Goal: Task Accomplishment & Management: Complete application form

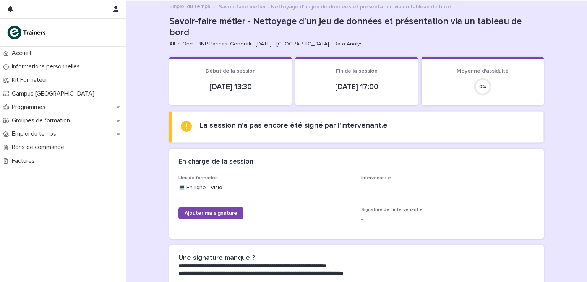
click at [220, 210] on div "Lieu de formation 💻 En ligne - Visio - Intervenant.e Ajouter ma signature Signa…" at bounding box center [357, 202] width 356 height 54
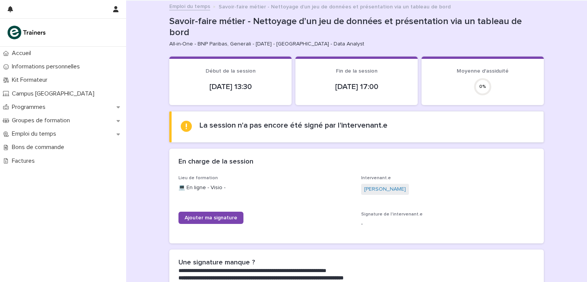
click at [220, 210] on div "Lieu de formation 💻 En ligne - Visio - Intervenant.e [PERSON_NAME] Ajouter ma s…" at bounding box center [357, 204] width 356 height 59
click at [214, 216] on span "Ajouter ma signature" at bounding box center [211, 217] width 53 height 5
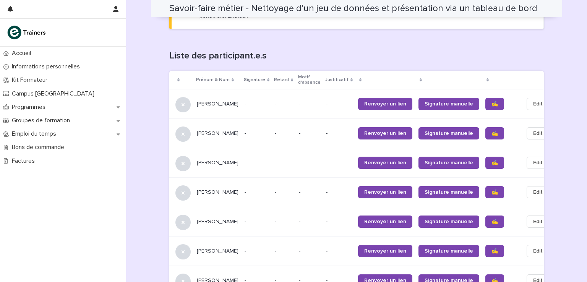
scroll to position [462, 0]
click at [492, 102] on span "✍️" at bounding box center [495, 104] width 6 height 5
click at [485, 125] on div "✍️" at bounding box center [501, 134] width 32 height 18
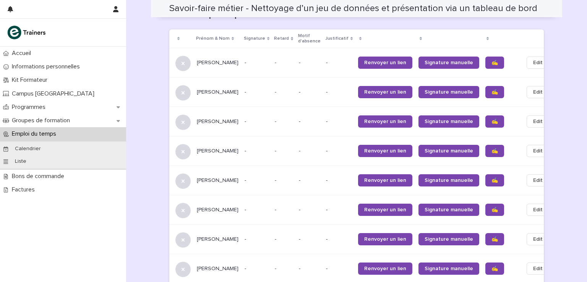
scroll to position [505, 0]
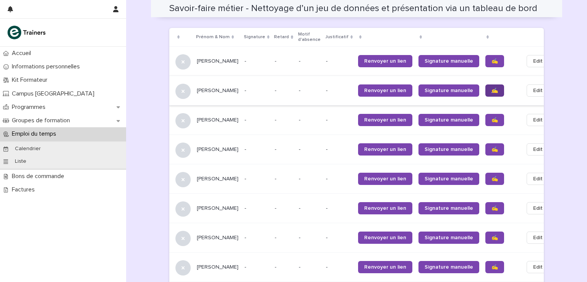
click at [485, 84] on link "✍️" at bounding box center [494, 90] width 19 height 12
click at [492, 117] on span "✍️" at bounding box center [495, 119] width 6 height 5
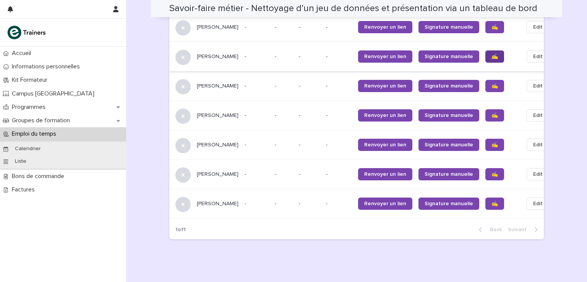
scroll to position [576, 0]
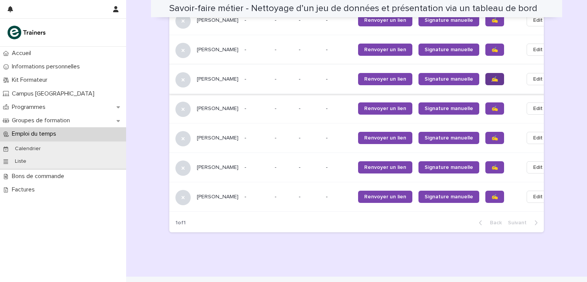
click at [492, 76] on span "✍️" at bounding box center [495, 78] width 6 height 5
click at [485, 106] on link "✍️" at bounding box center [494, 108] width 19 height 12
click at [485, 132] on link "✍️" at bounding box center [494, 138] width 19 height 12
click at [485, 166] on link "✍️" at bounding box center [494, 167] width 19 height 12
click at [492, 194] on span "✍️" at bounding box center [495, 196] width 6 height 5
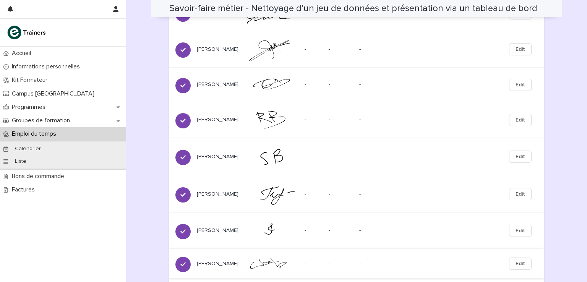
scroll to position [646, 0]
